Goal: Task Accomplishment & Management: Use online tool/utility

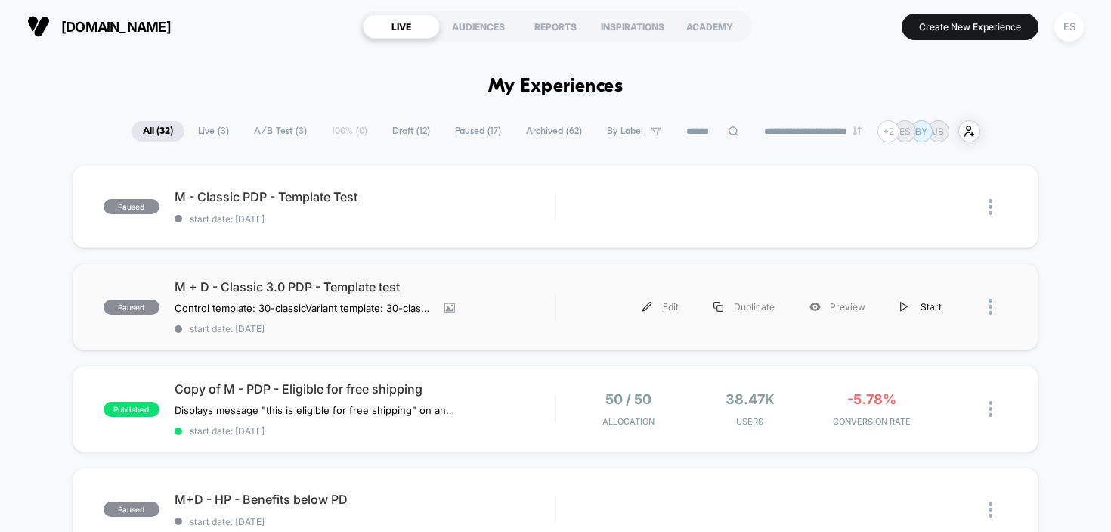
click at [913, 301] on div "Start" at bounding box center [921, 307] width 76 height 34
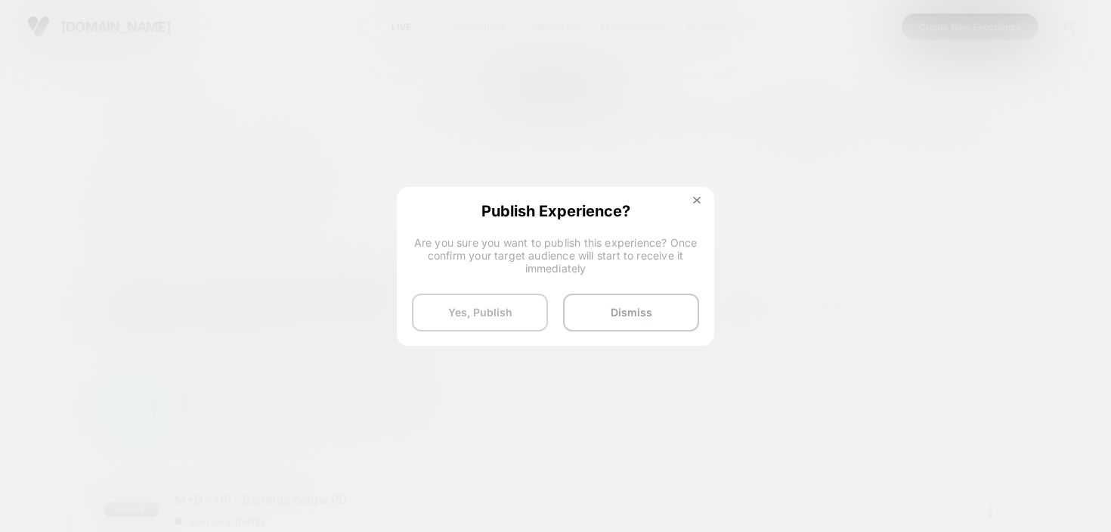
click at [507, 310] on button "Yes, Publish" at bounding box center [480, 312] width 136 height 38
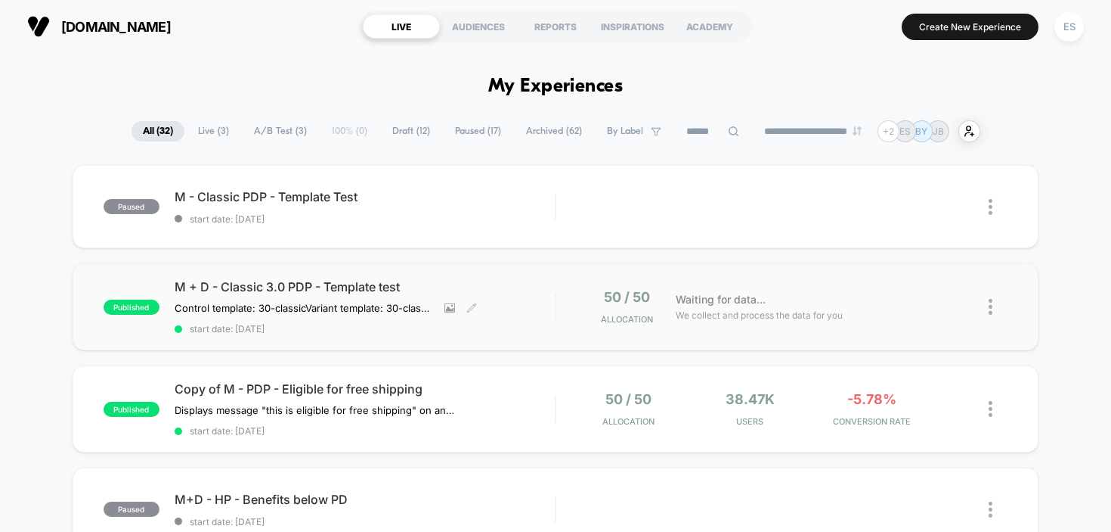
click at [296, 294] on div "M + D - Classic 3.0 PDP - Template test Control template: 30-classic Variant te…" at bounding box center [365, 306] width 381 height 55
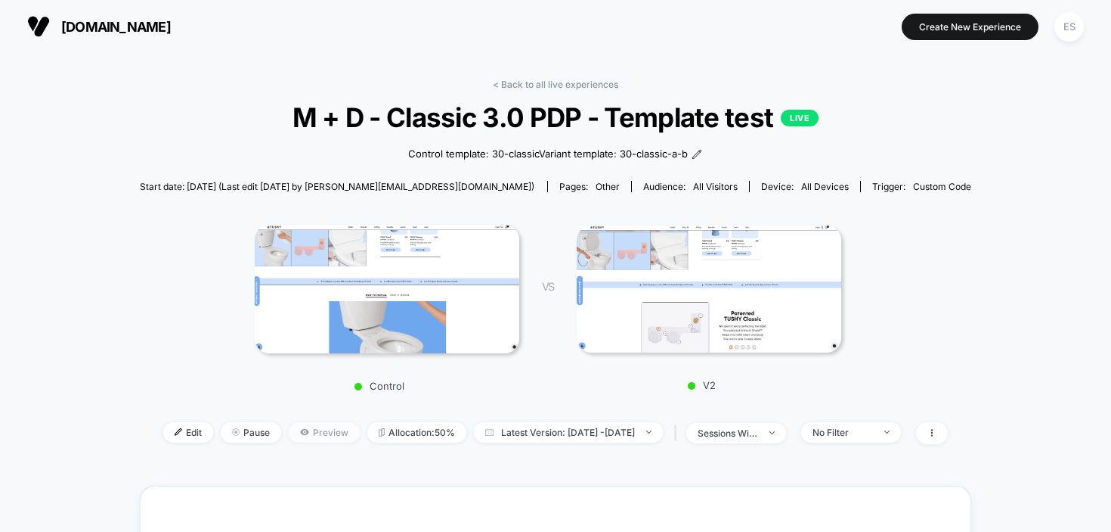
click at [305, 432] on span "Preview" at bounding box center [324, 432] width 71 height 20
click at [211, 333] on div "Control VS V2" at bounding box center [548, 303] width 832 height 192
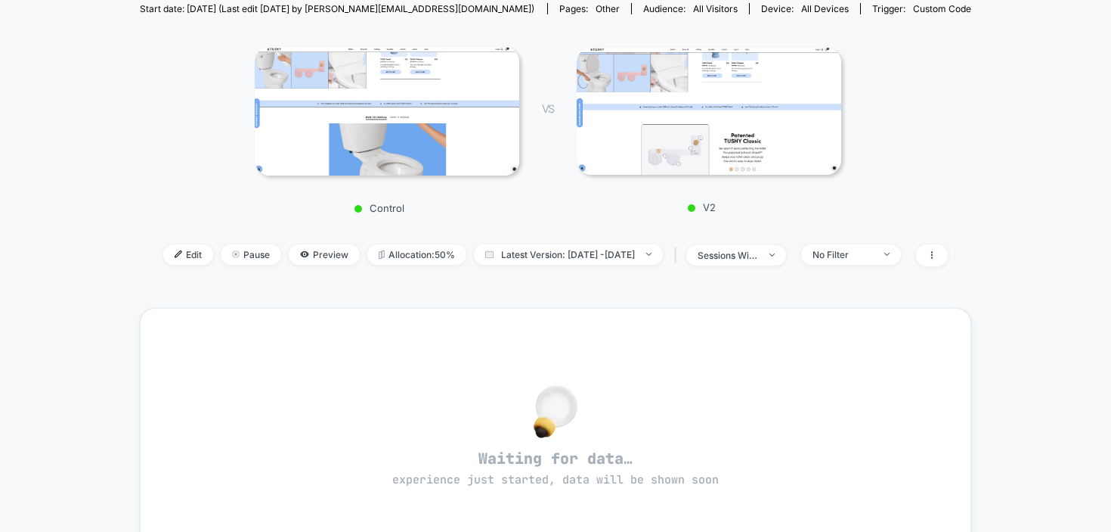
scroll to position [180, 0]
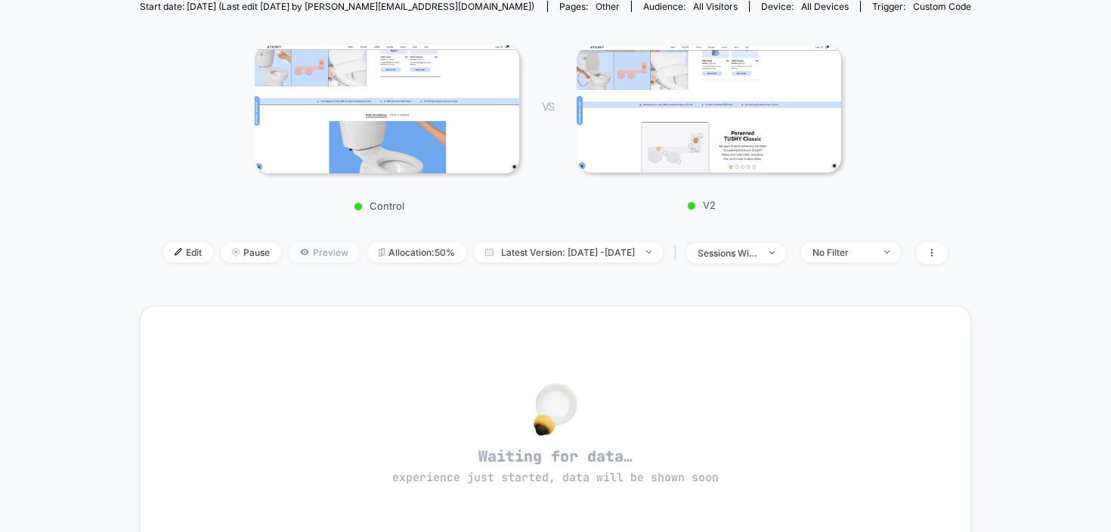
click at [289, 243] on span "Preview" at bounding box center [324, 252] width 71 height 20
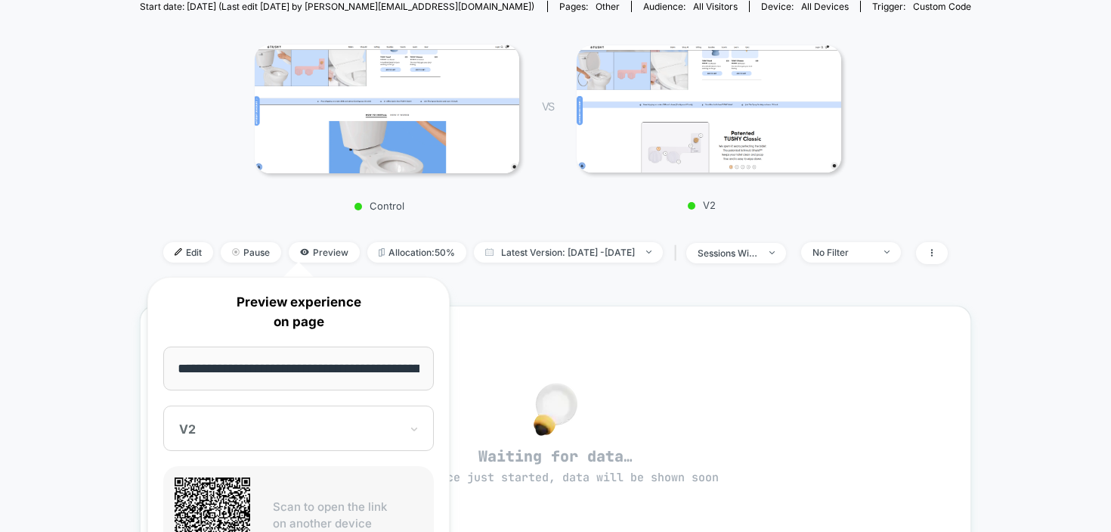
scroll to position [0, 87]
click at [133, 321] on div "**********" at bounding box center [298, 476] width 333 height 429
click at [150, 455] on div "**********" at bounding box center [298, 476] width 302 height 398
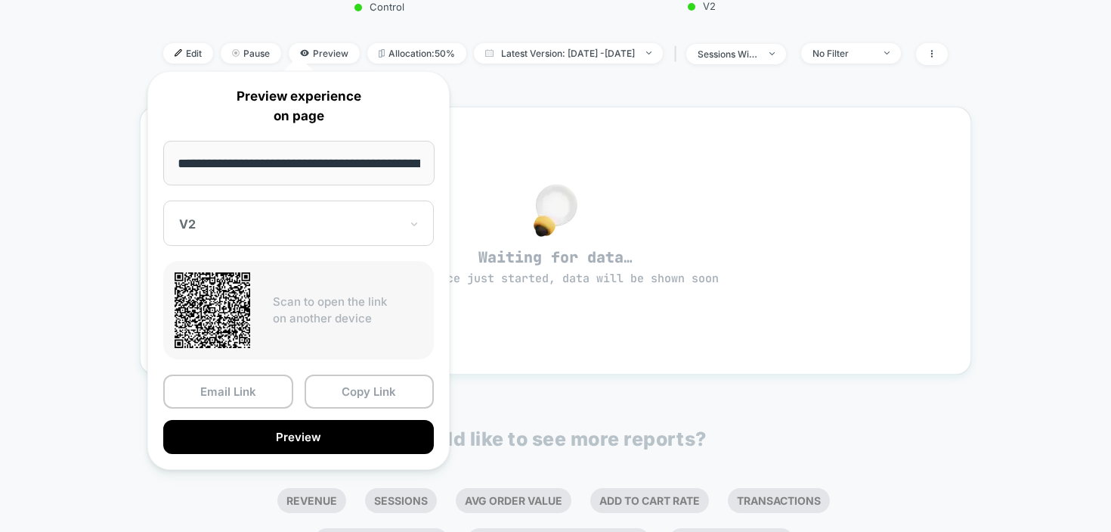
scroll to position [386, 0]
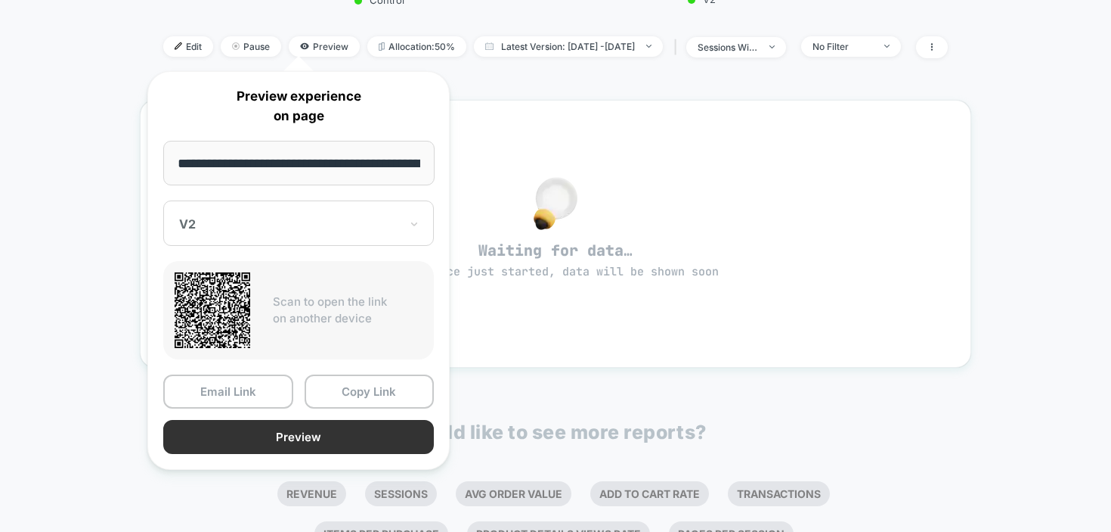
click at [244, 428] on button "Preview" at bounding box center [298, 437] width 271 height 34
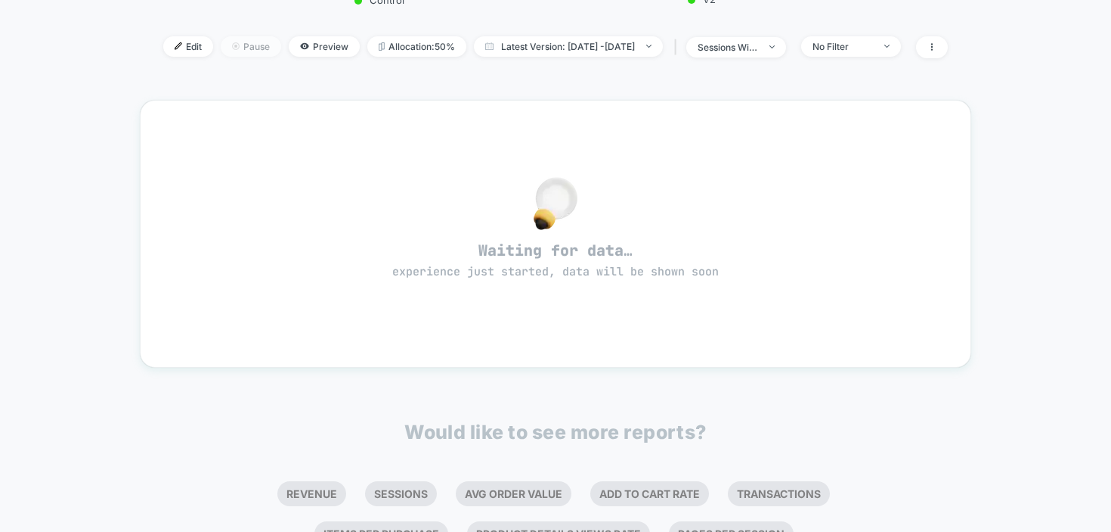
click at [231, 52] on span "Pause" at bounding box center [251, 46] width 60 height 20
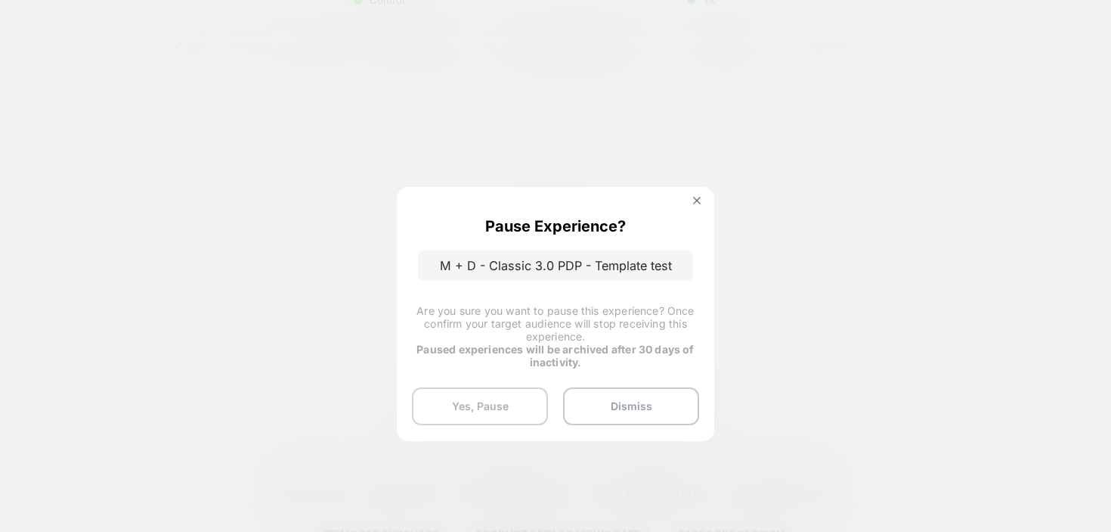
click at [512, 401] on button "Yes, Pause" at bounding box center [480, 406] width 136 height 38
